Goal: Task Accomplishment & Management: Use online tool/utility

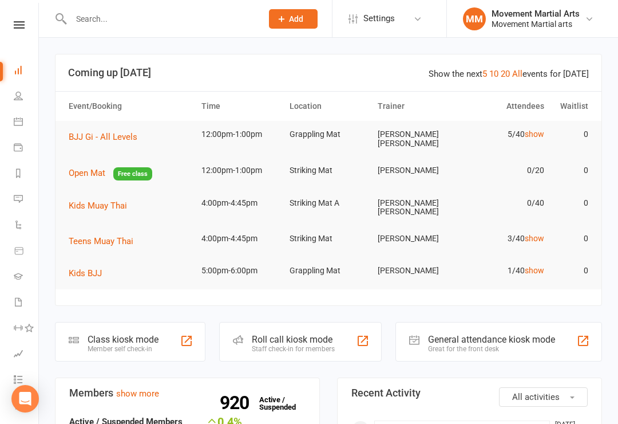
click at [77, 334] on icon at bounding box center [74, 339] width 10 height 10
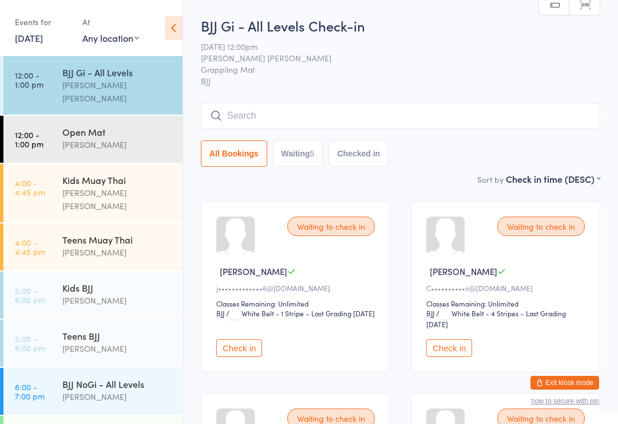
click at [121, 77] on div "BJJ Gi - All Levels" at bounding box center [117, 72] width 111 height 13
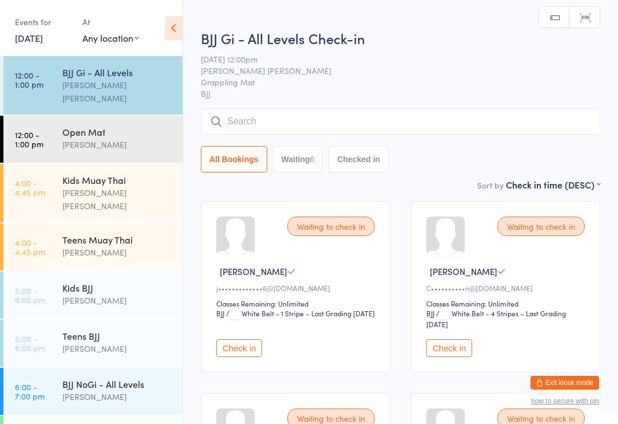
click at [449, 350] on button "Check in" at bounding box center [450, 348] width 46 height 18
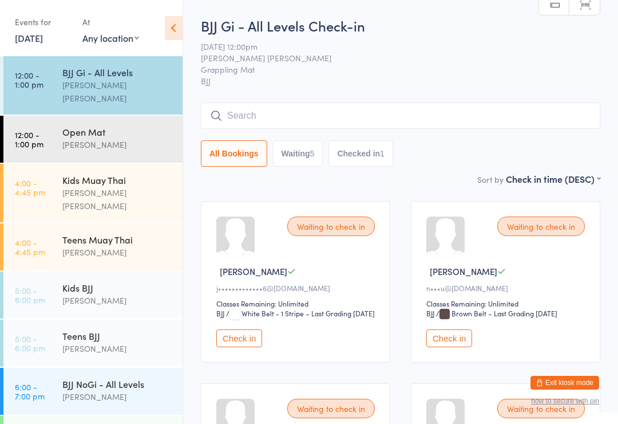
click at [282, 117] on input "search" at bounding box center [401, 116] width 400 height 26
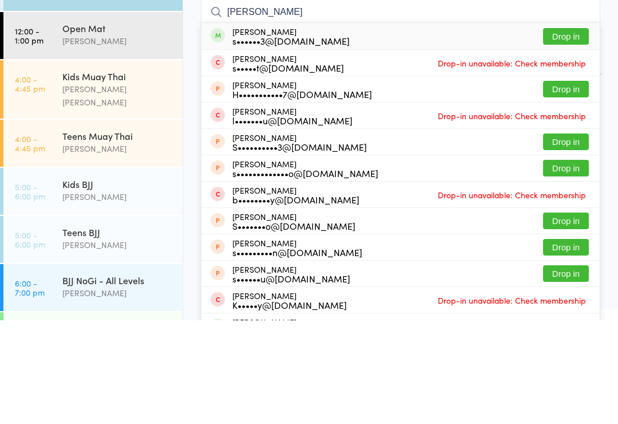
type input "[PERSON_NAME]"
click at [558, 132] on button "Drop in" at bounding box center [566, 140] width 46 height 17
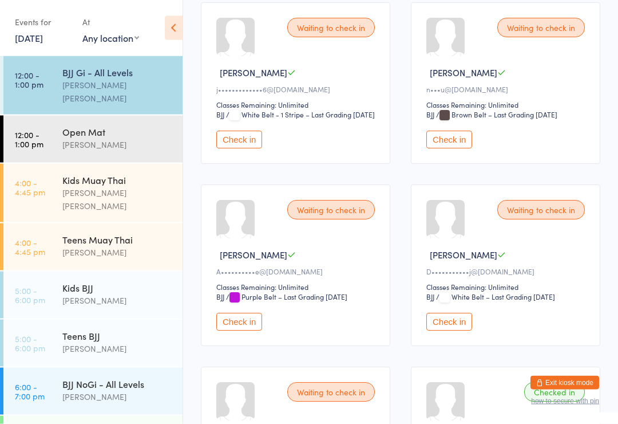
scroll to position [201, 0]
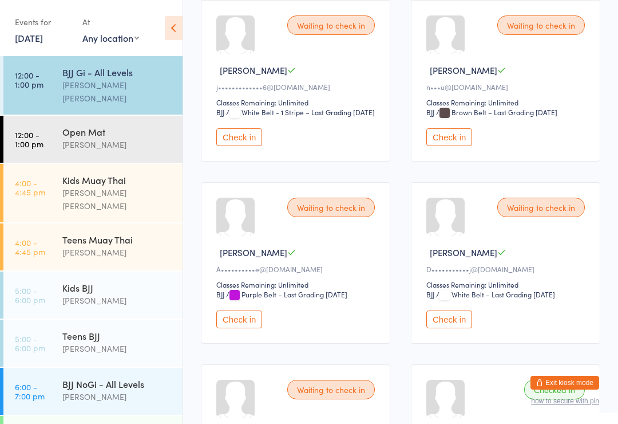
click at [238, 328] on button "Check in" at bounding box center [239, 319] width 46 height 18
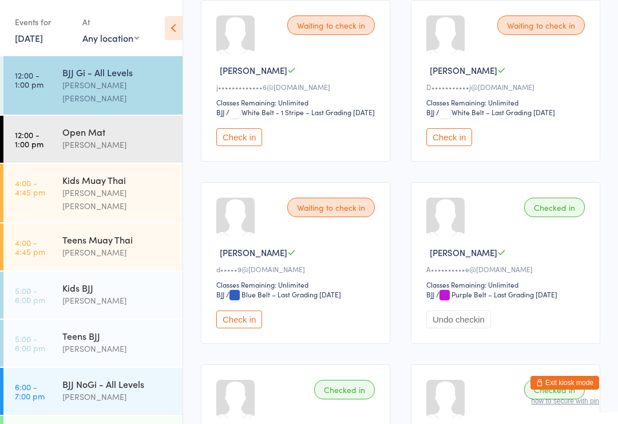
click at [242, 139] on div "Waiting to check in [PERSON_NAME] P j•••••••••••••6@[DOMAIN_NAME] Classes Remai…" at bounding box center [296, 80] width 190 height 161
click at [259, 146] on button "Check in" at bounding box center [239, 137] width 46 height 18
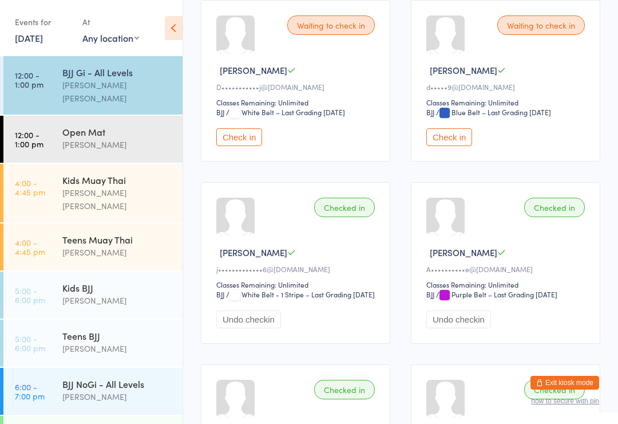
click at [229, 138] on button "Check in" at bounding box center [239, 137] width 46 height 18
